Goal: Information Seeking & Learning: Check status

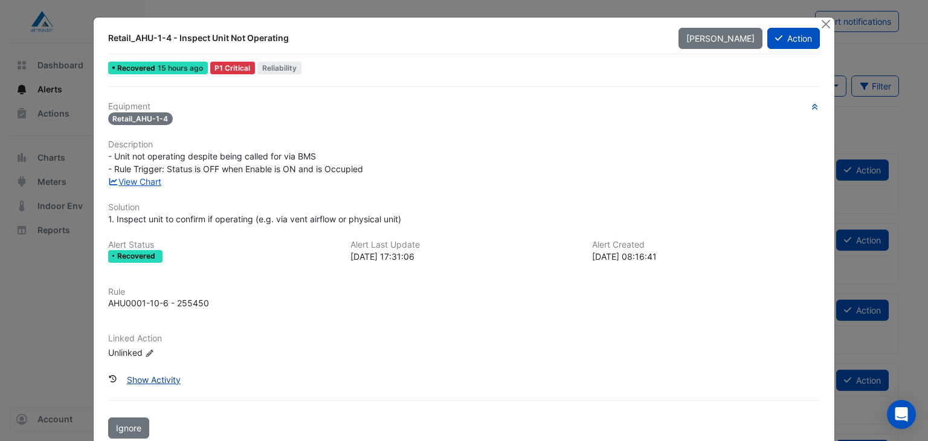
click at [147, 381] on button "Show Activity" at bounding box center [153, 379] width 69 height 21
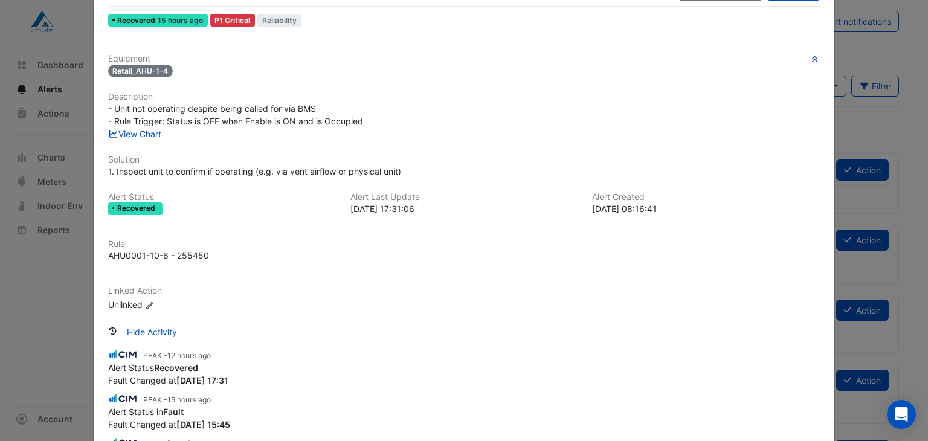
scroll to position [45, 0]
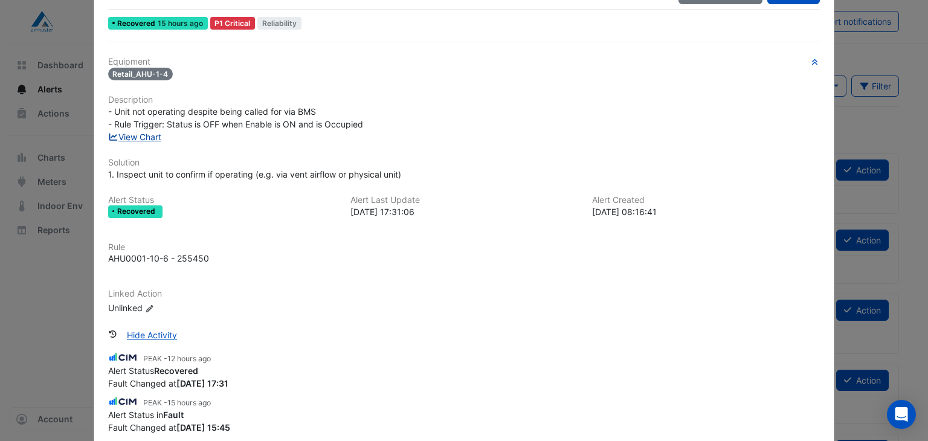
click at [137, 136] on link "View Chart" at bounding box center [135, 137] width 54 height 10
